Goal: Task Accomplishment & Management: Manage account settings

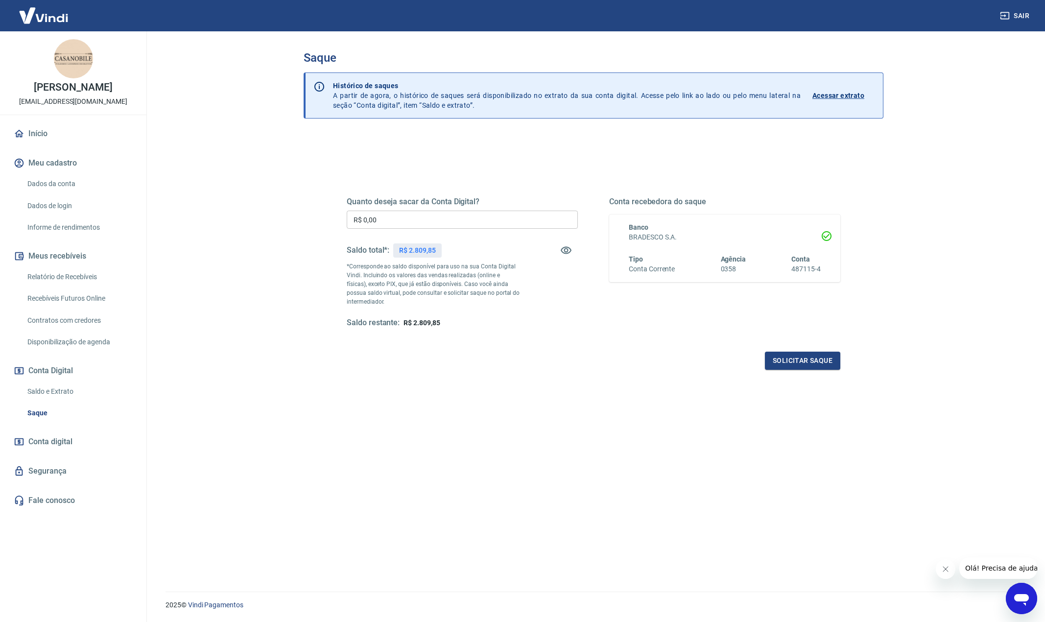
click at [394, 218] on input "R$ 0,00" at bounding box center [462, 220] width 231 height 18
drag, startPoint x: 394, startPoint y: 218, endPoint x: 288, endPoint y: 215, distance: 105.8
click at [288, 215] on div "Saque Histórico de saques A partir de agora, o histórico de saques será disponi…" at bounding box center [593, 305] width 627 height 548
type input "R$ 2.800,00"
click at [795, 361] on button "Solicitar saque" at bounding box center [802, 361] width 75 height 18
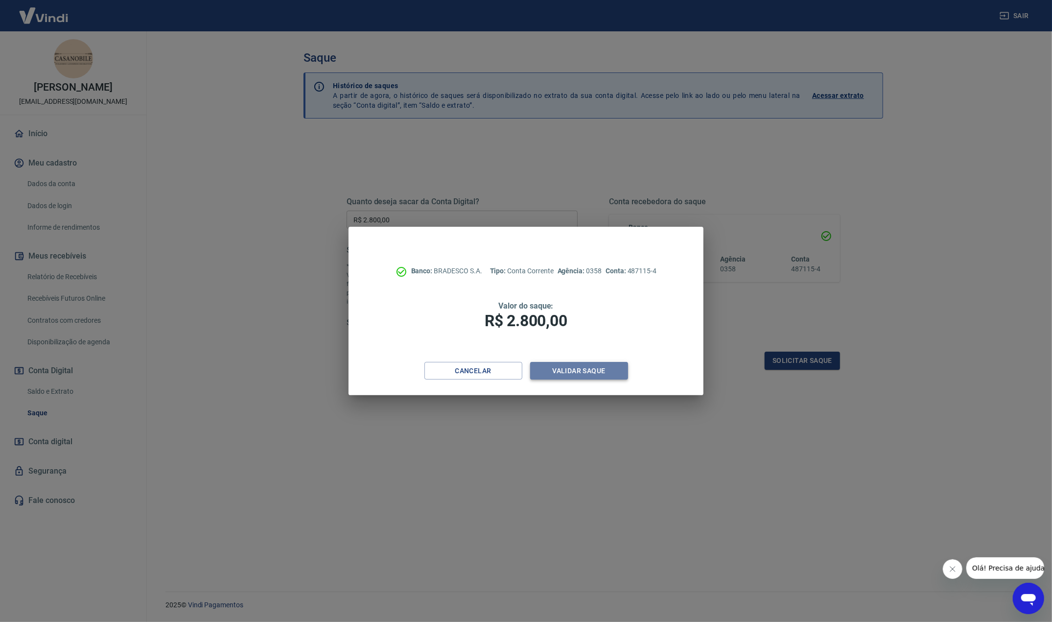
click at [592, 368] on button "Validar saque" at bounding box center [579, 371] width 98 height 18
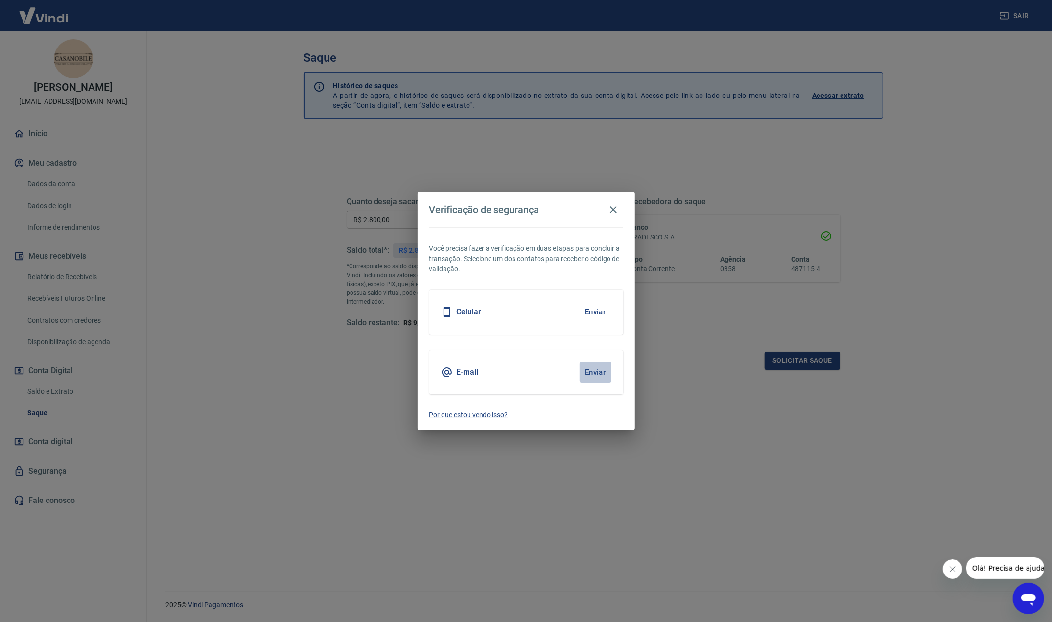
click at [586, 370] on button "Enviar" at bounding box center [596, 372] width 32 height 21
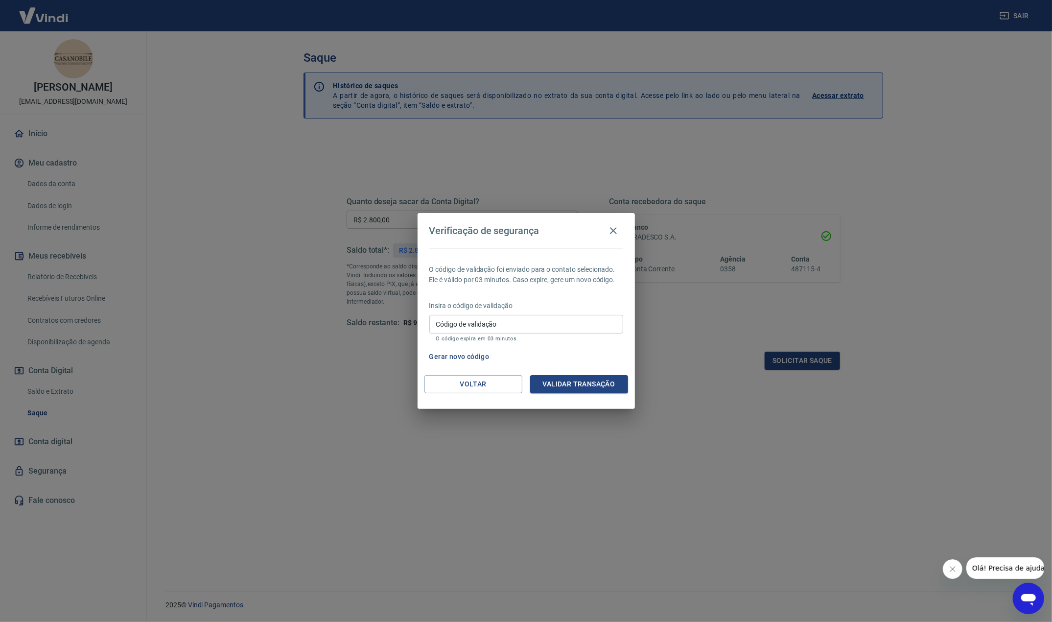
click at [486, 321] on input "Código de validação" at bounding box center [526, 324] width 194 height 18
paste input "621809"
type input "621809"
click at [562, 380] on button "Validar transação" at bounding box center [579, 384] width 98 height 18
